Goal: Task Accomplishment & Management: Manage account settings

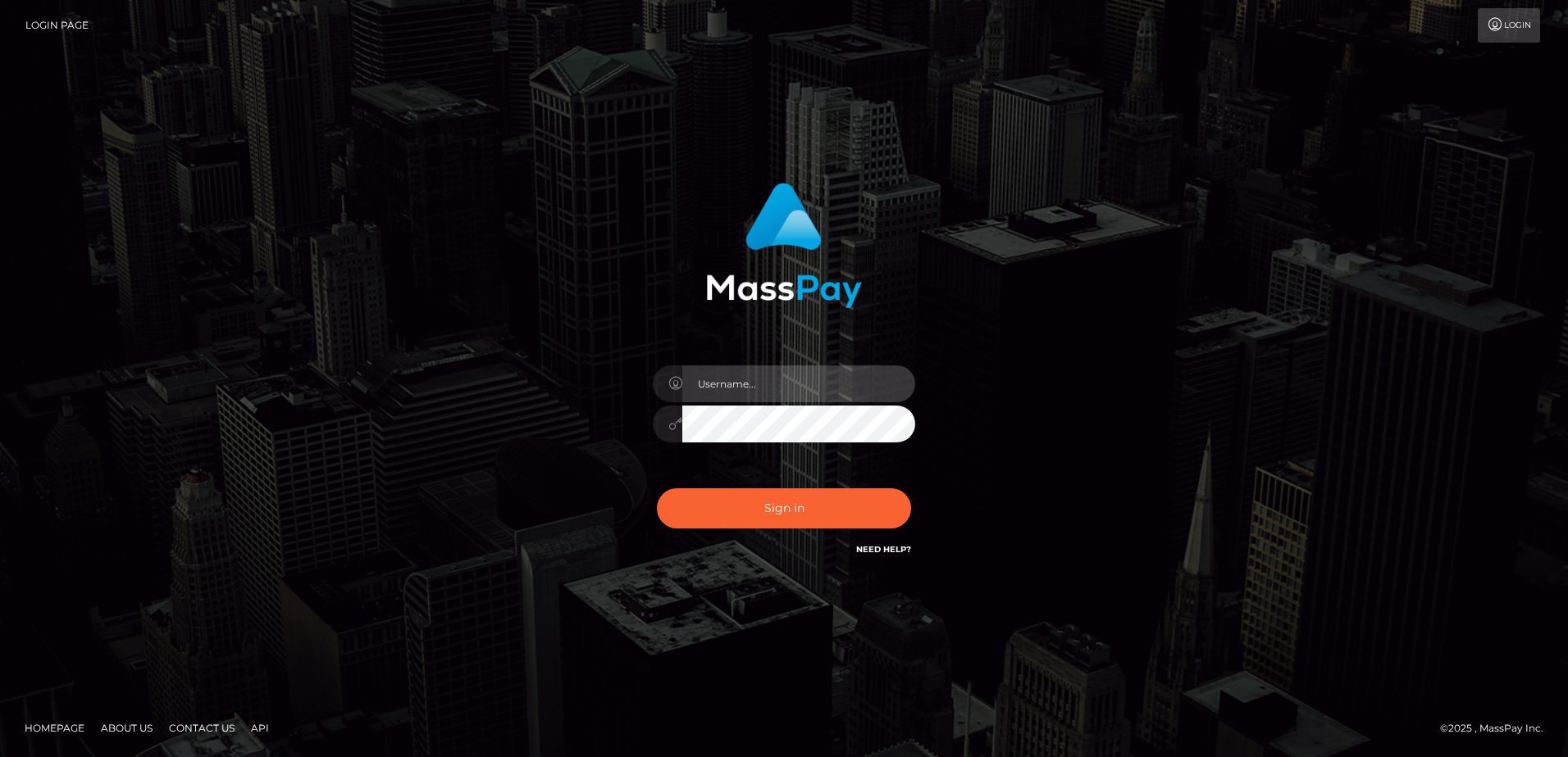
type input "[PERSON_NAME]"
click at [547, 324] on div "Dan Sign in" at bounding box center [784, 379] width 935 height 417
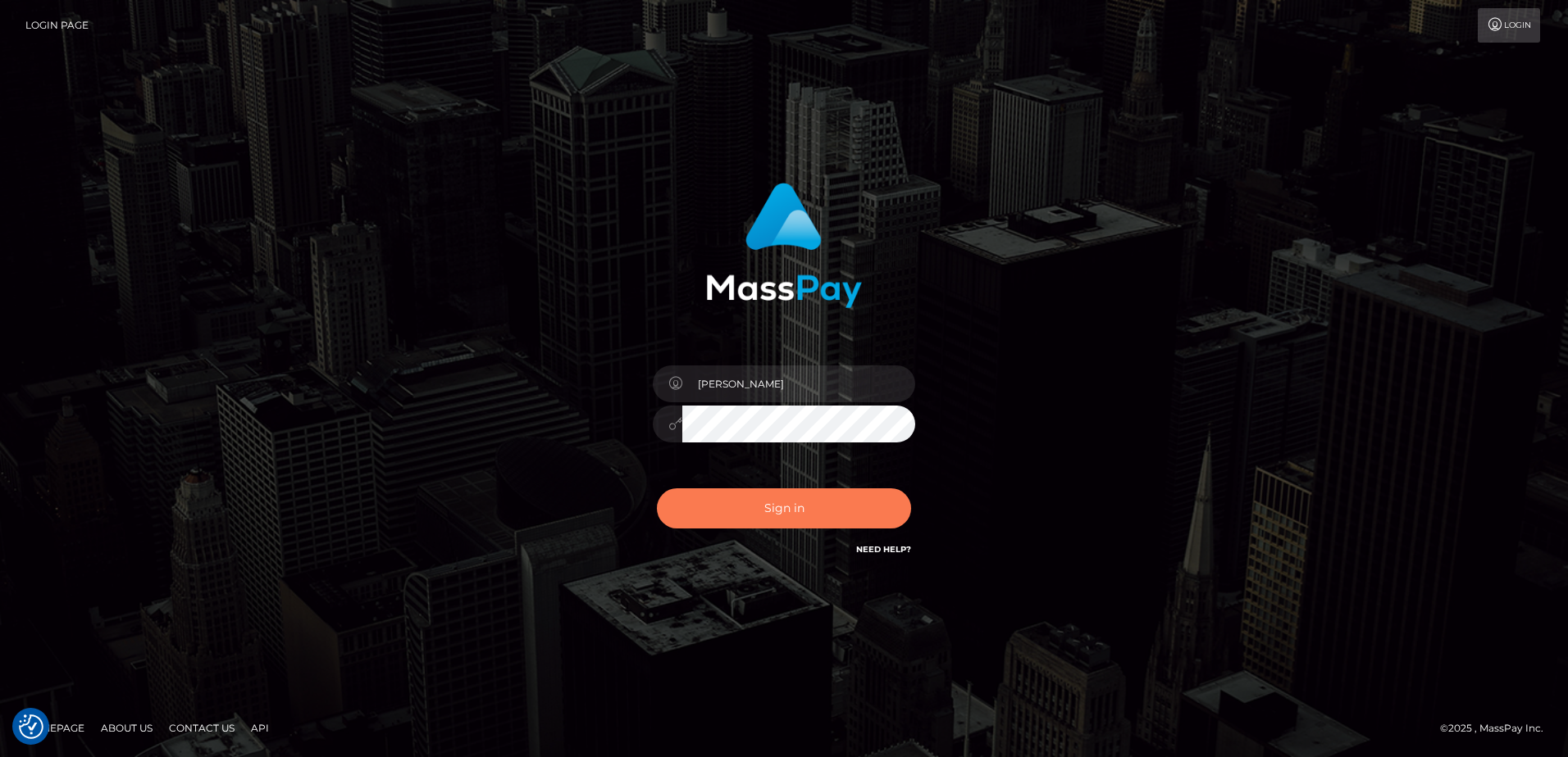
click at [789, 515] on button "Sign in" at bounding box center [784, 508] width 254 height 40
click at [505, 501] on div "Dan Sign in" at bounding box center [784, 379] width 935 height 417
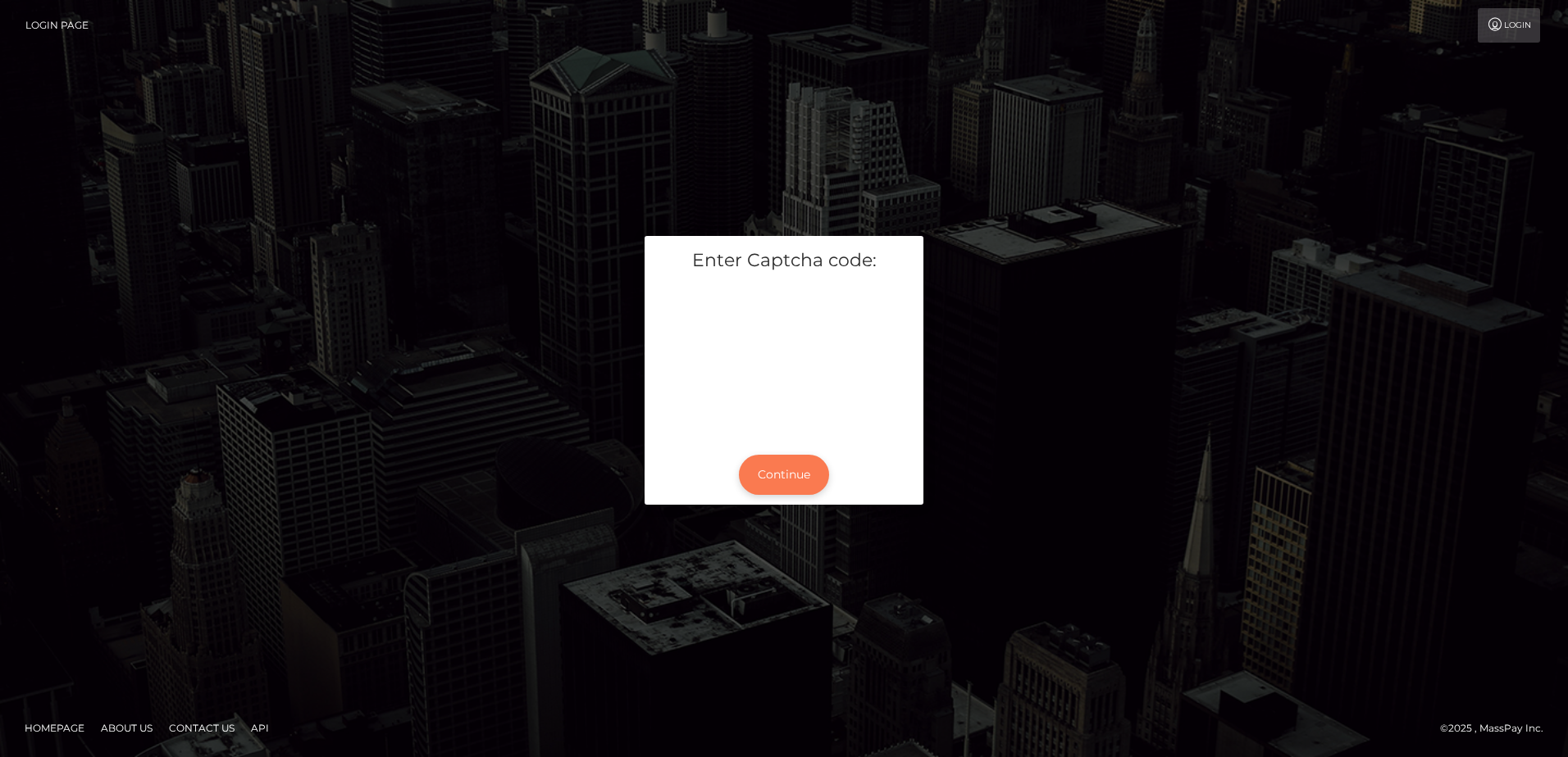
click at [775, 491] on button "Continue" at bounding box center [784, 475] width 90 height 40
click at [771, 477] on button "Continue" at bounding box center [784, 475] width 90 height 40
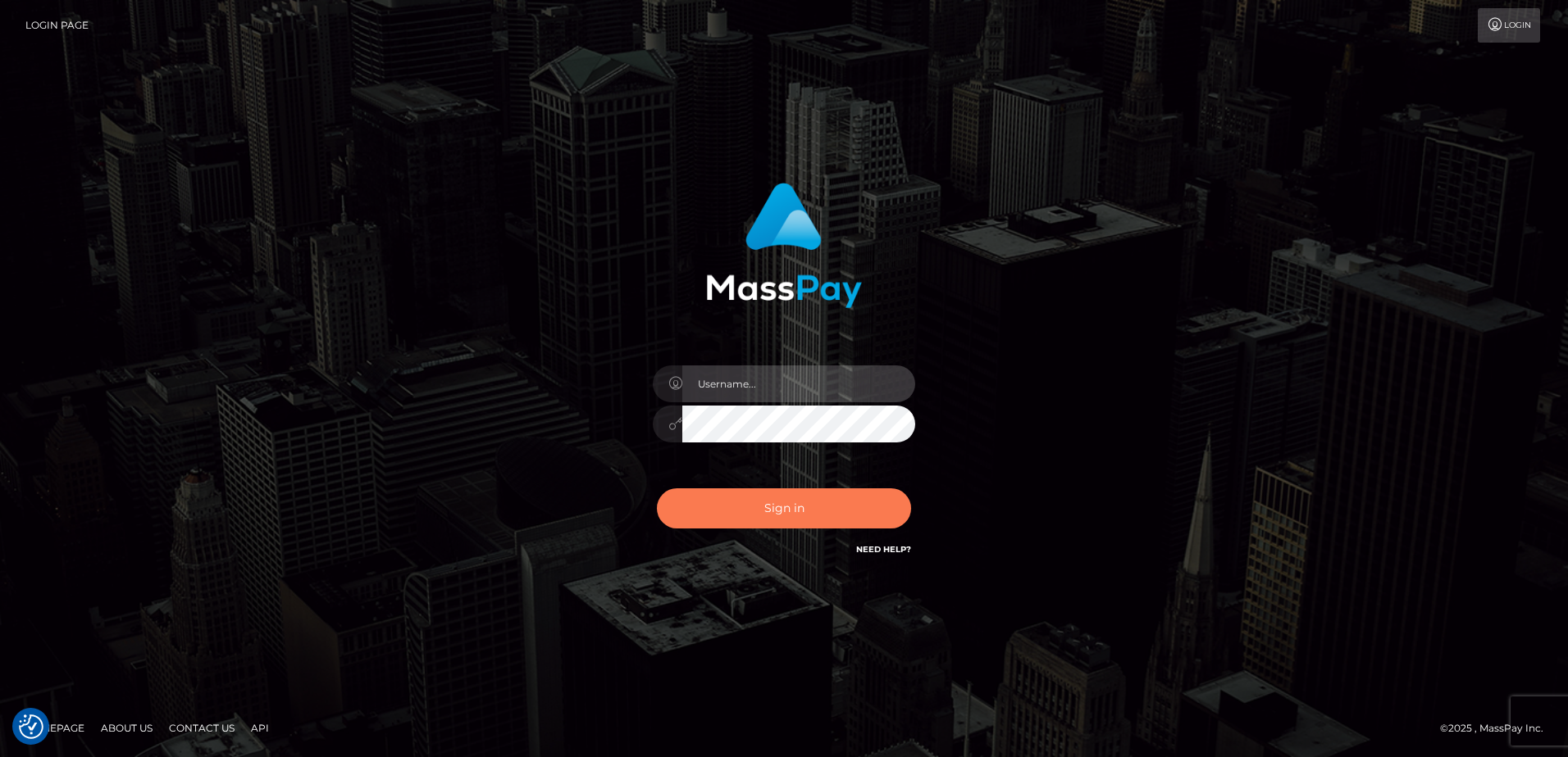
type input "[PERSON_NAME]"
click at [756, 511] on button "Sign in" at bounding box center [784, 508] width 254 height 40
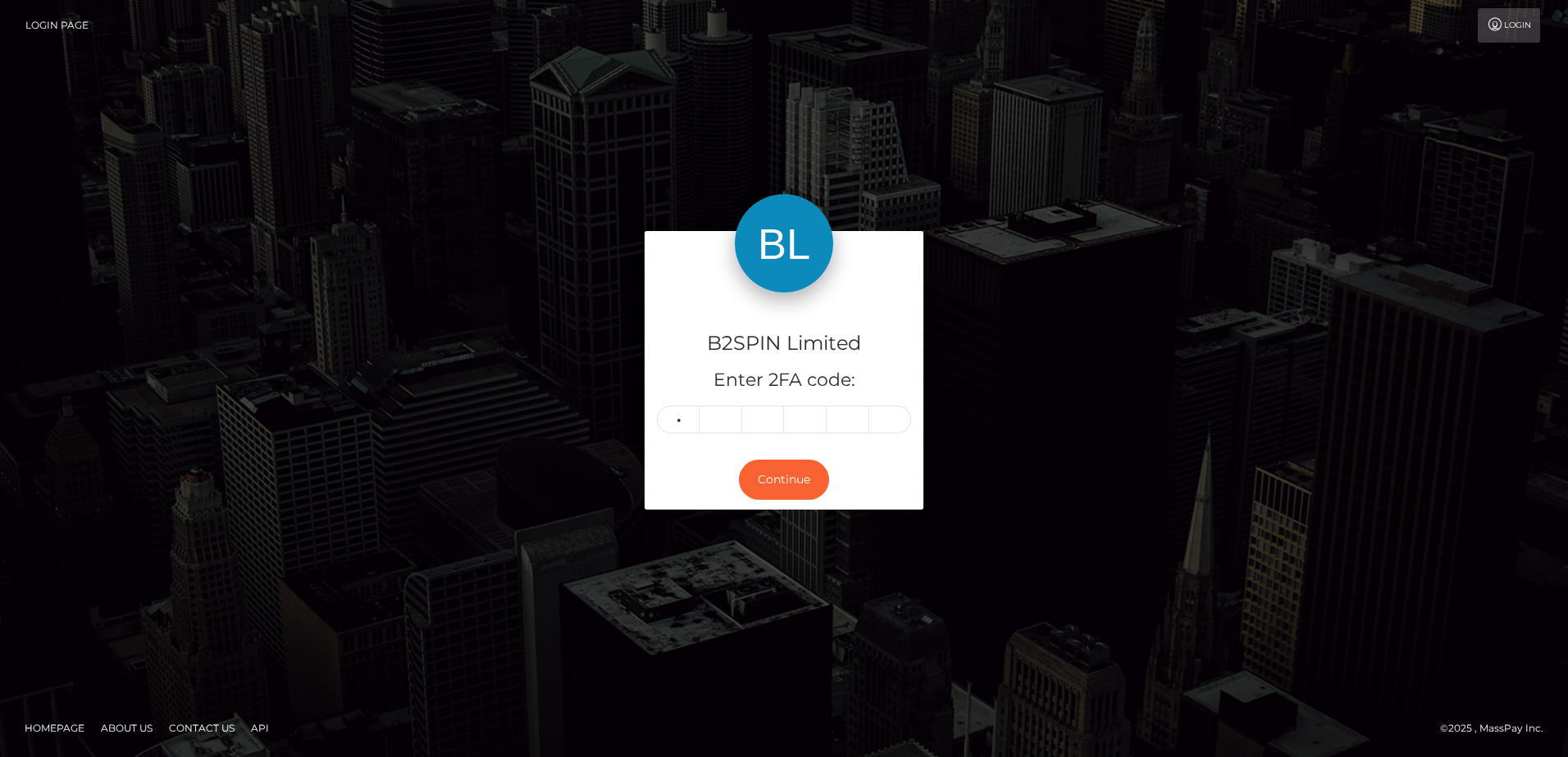
type input "9"
type input "5"
type input "9"
type input "4"
type input "3"
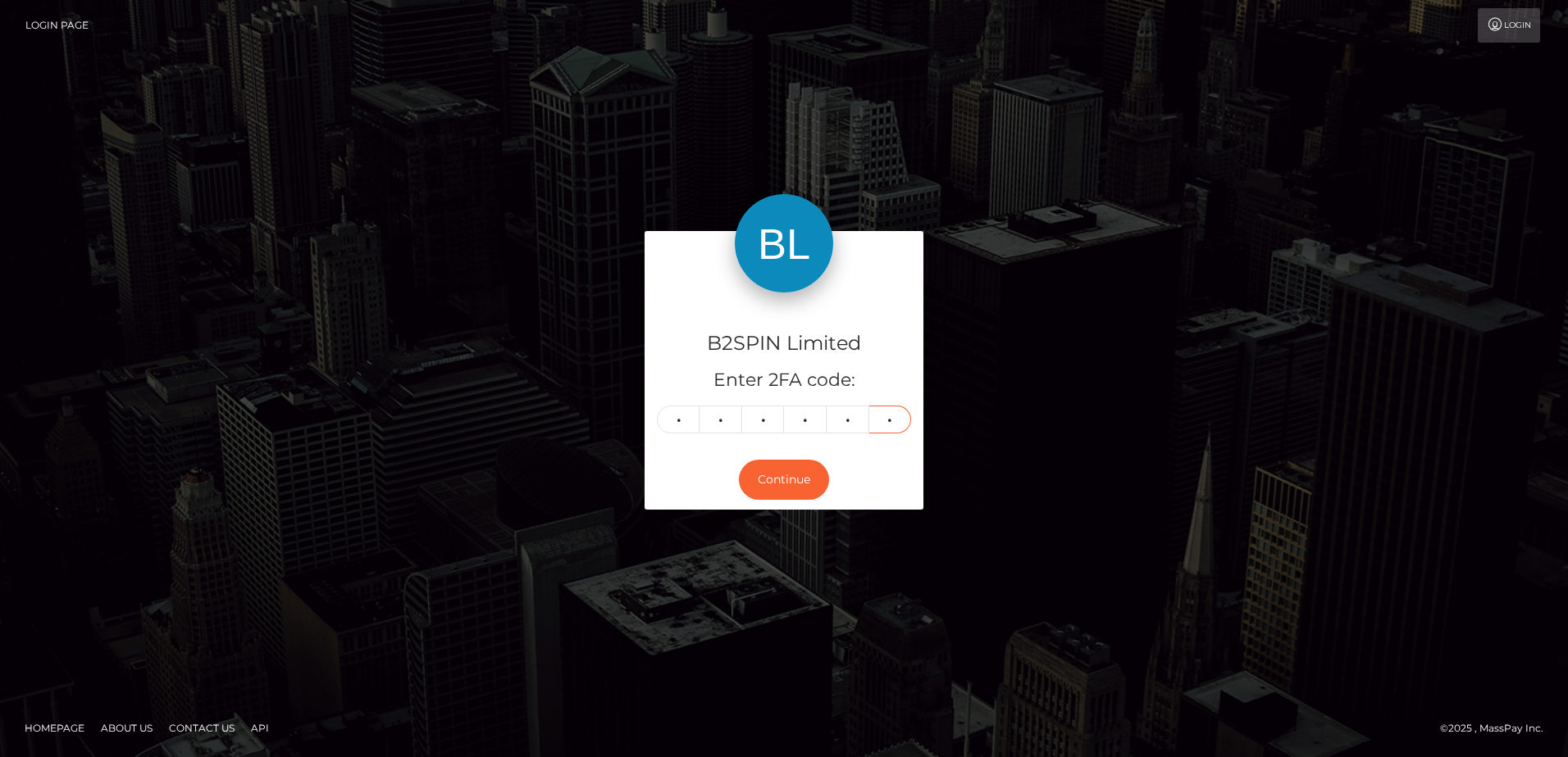
type input "8"
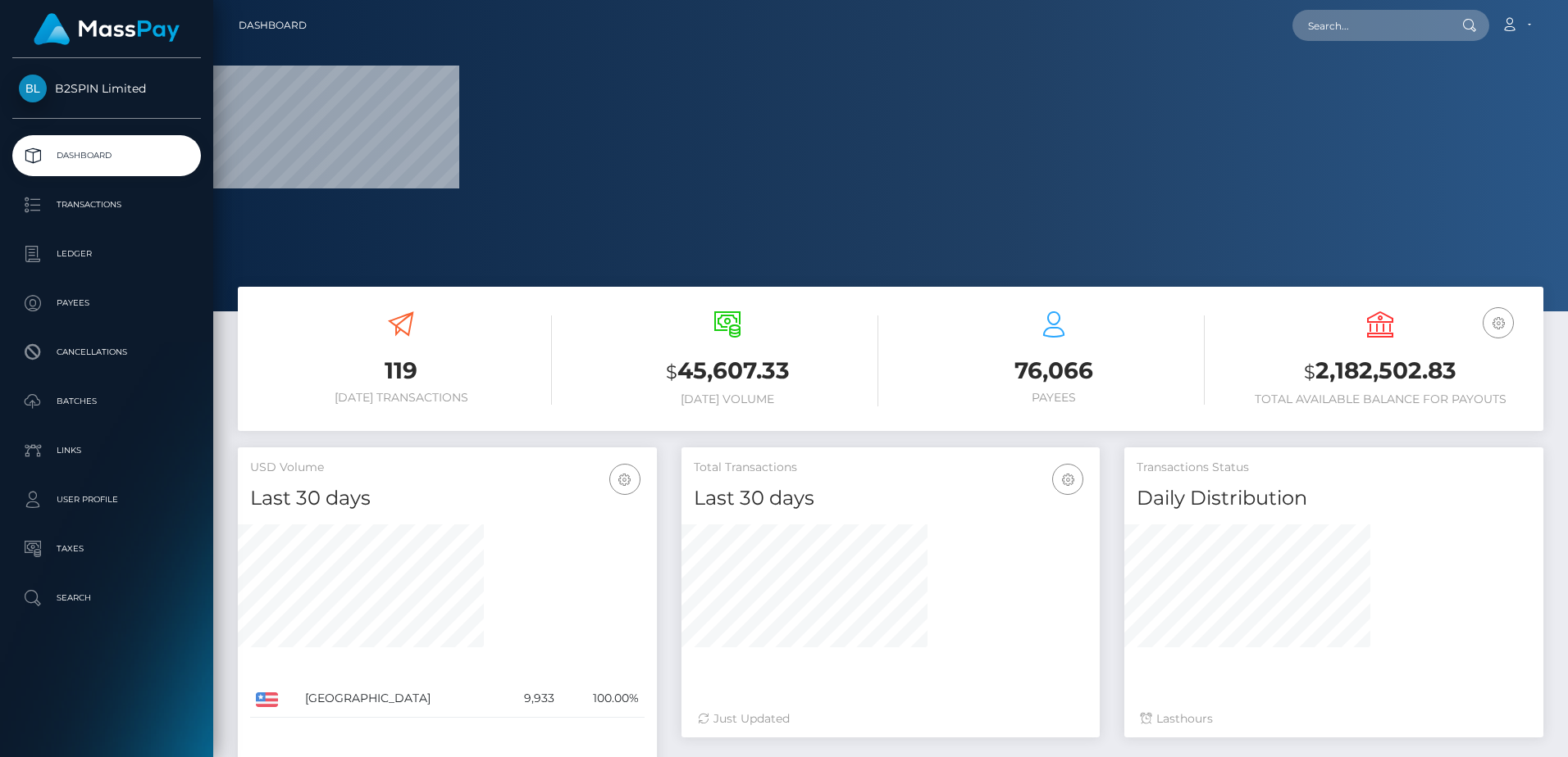
click at [474, 424] on div "119 [DATE] Transactions $ 45,607.33 [DATE] Volume 76,066 Payees $" at bounding box center [890, 359] width 1306 height 145
click at [1336, 368] on h3 "$ 2,182,502.83" at bounding box center [1380, 372] width 302 height 34
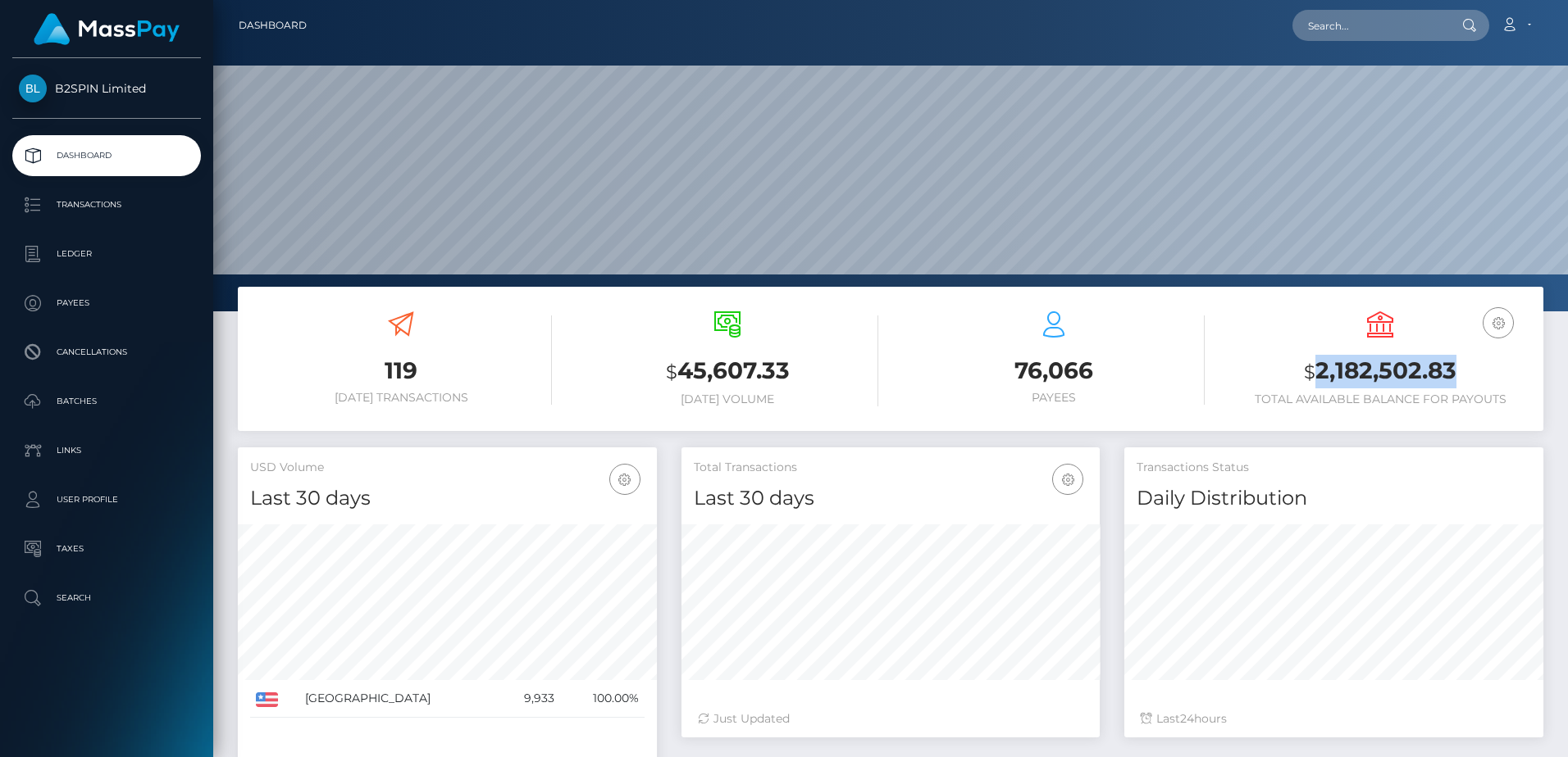
copy h3 "2,182,502.83"
